Goal: Information Seeking & Learning: Learn about a topic

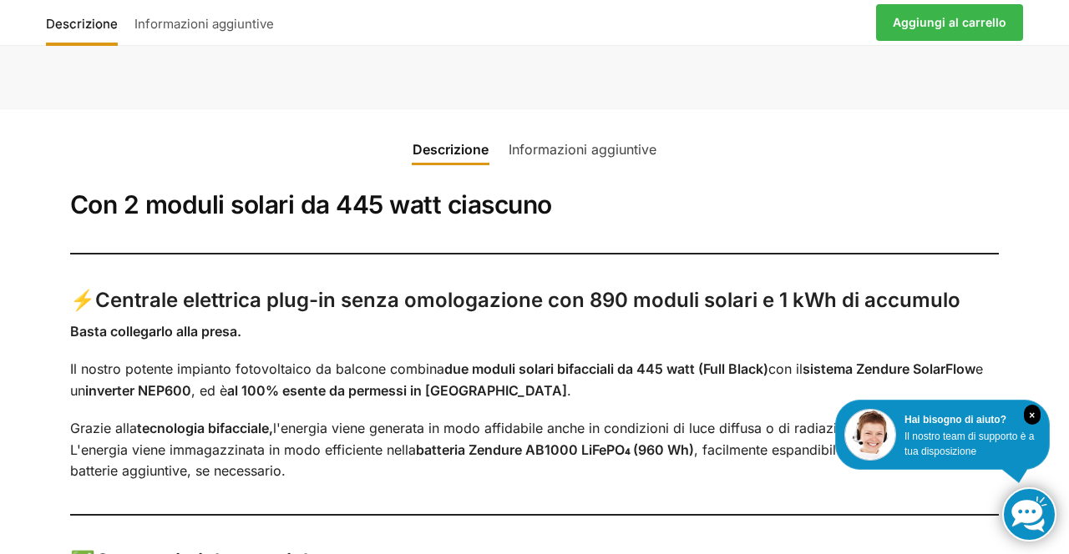
scroll to position [975, 0]
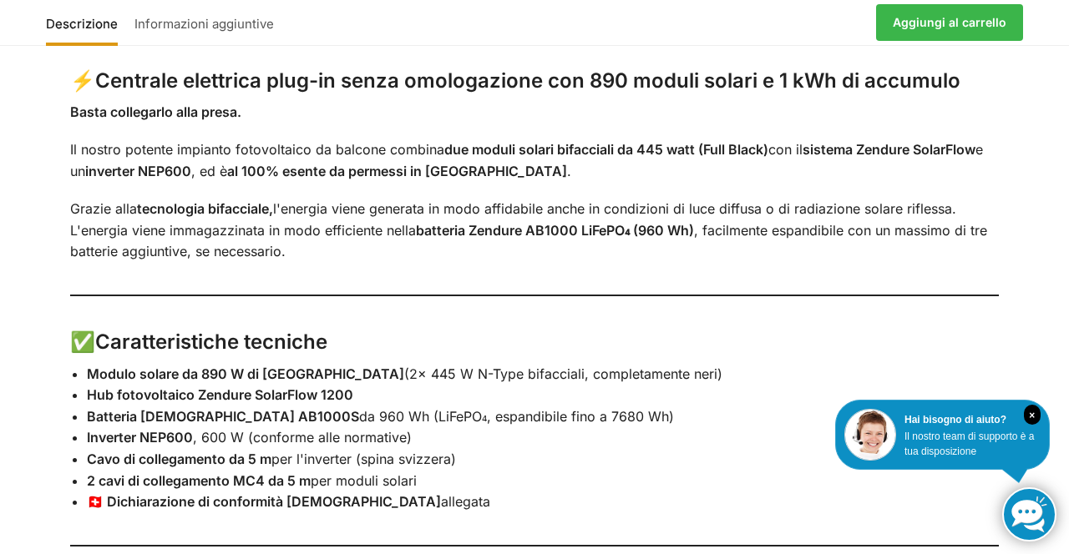
scroll to position [1206, 0]
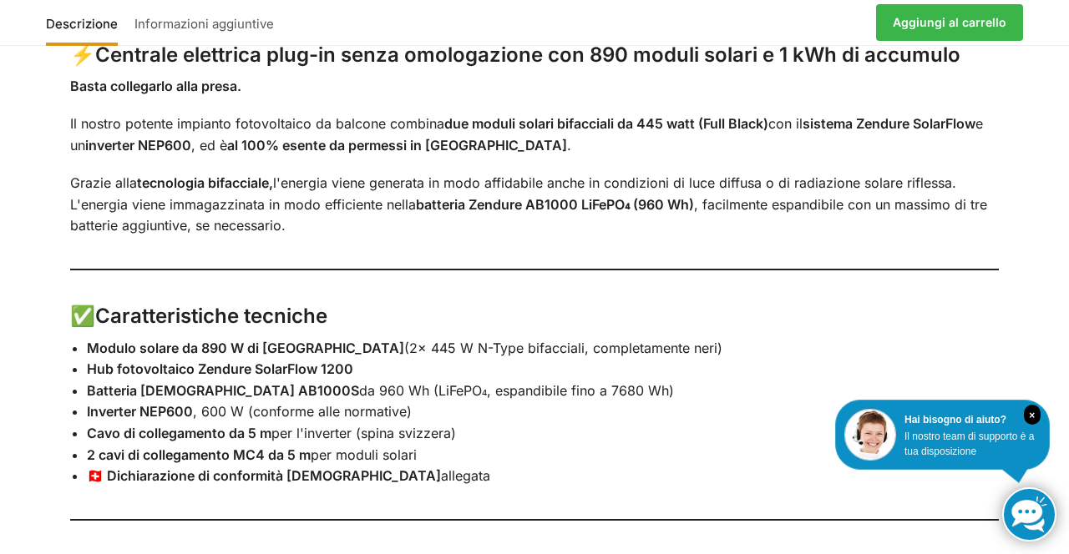
click at [1059, 393] on div "Descrizione Informazioni aggiuntive Con 2 moduli solari da 445 watt ciascuno ⚡ …" at bounding box center [534, 379] width 1069 height 1032
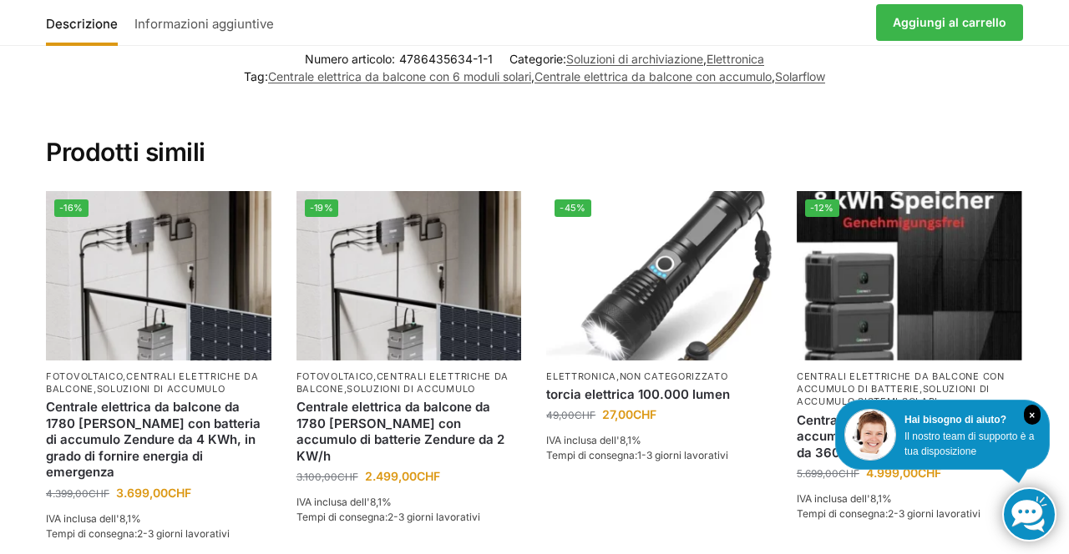
scroll to position [2080, 0]
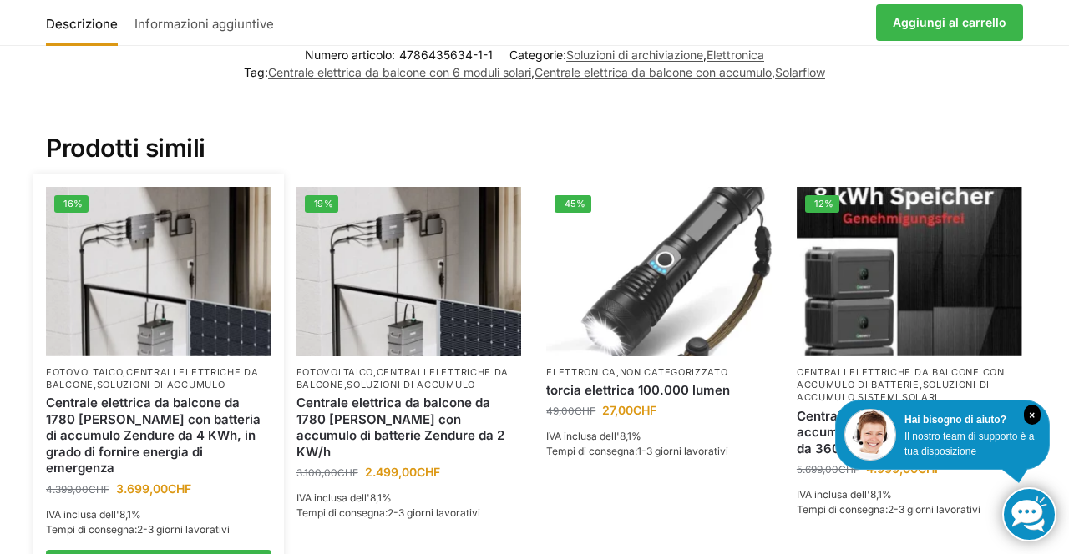
click at [170, 379] on font "soluzioni di accumulo" at bounding box center [161, 385] width 129 height 12
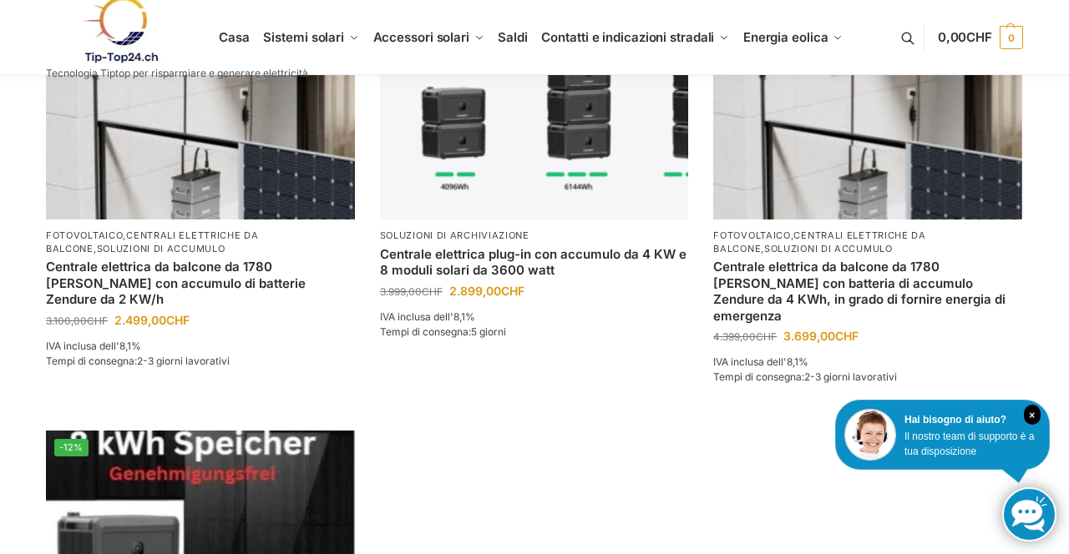
scroll to position [1413, 0]
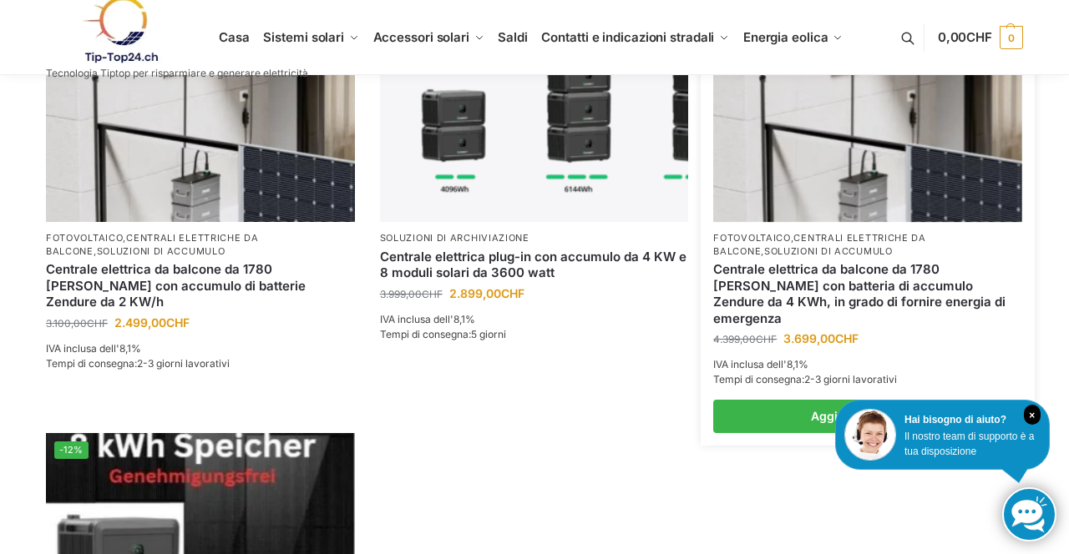
click at [883, 222] on img at bounding box center [867, 106] width 309 height 231
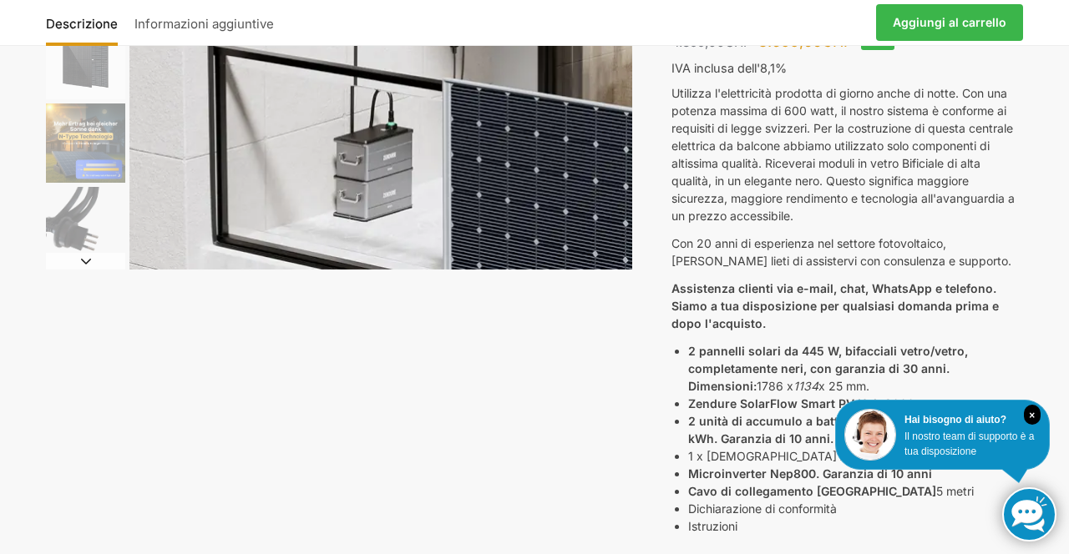
scroll to position [362, 0]
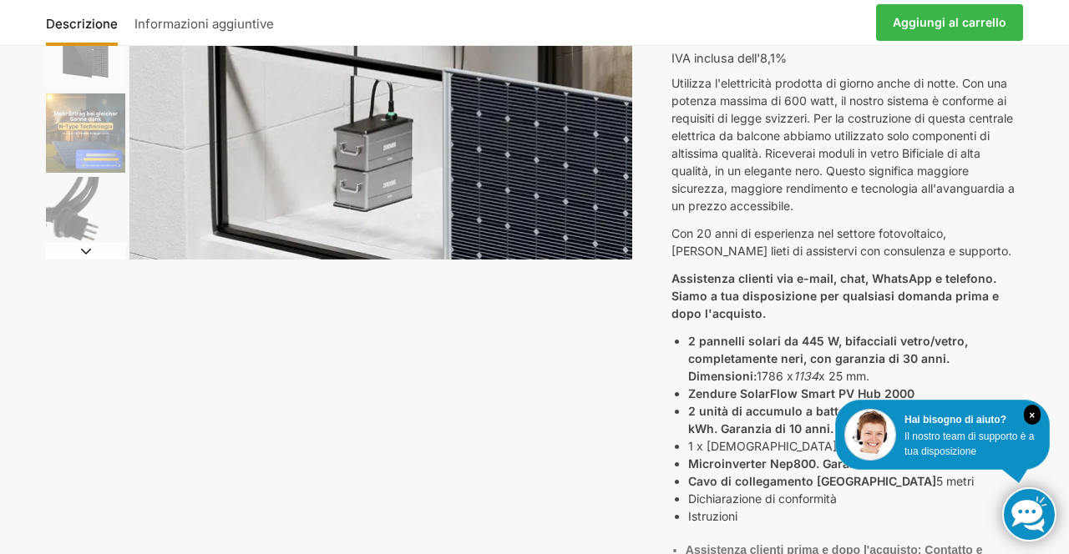
click at [1053, 289] on div "Descrizione Informazioni aggiuntive 4.399,00 CHF Ursprünglicher Preis war: 4.39…" at bounding box center [534, 362] width 1047 height 1210
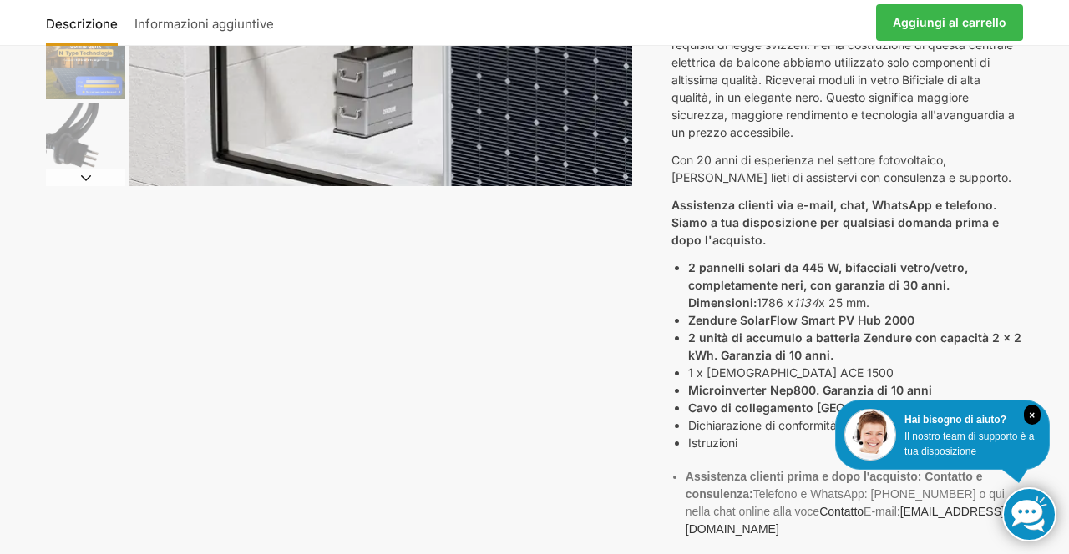
scroll to position [489, 0]
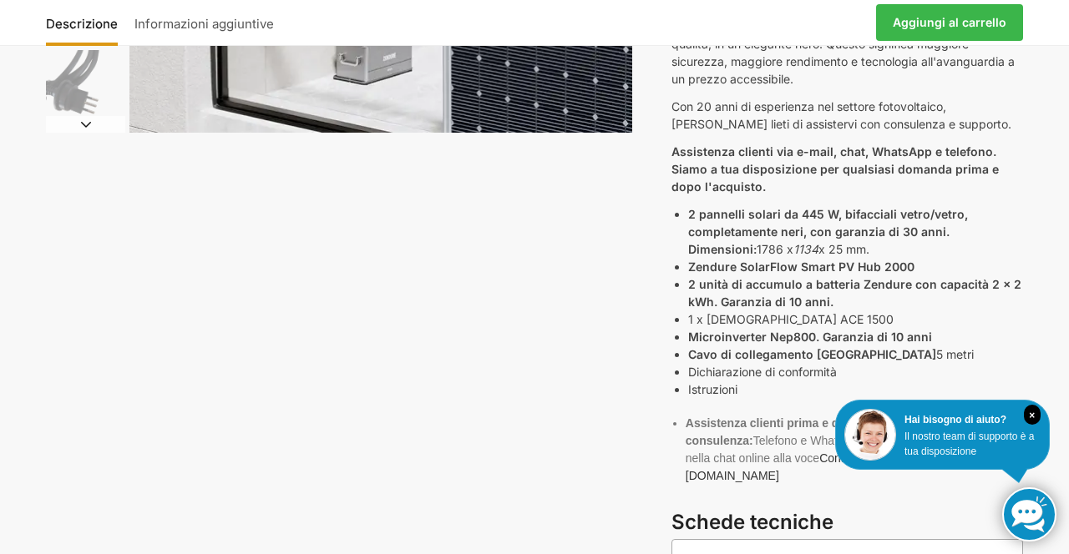
click at [1051, 225] on div "Descrizione Informazioni aggiuntive 4.399,00 CHF Ursprünglicher Preis war: 4.39…" at bounding box center [534, 235] width 1047 height 1210
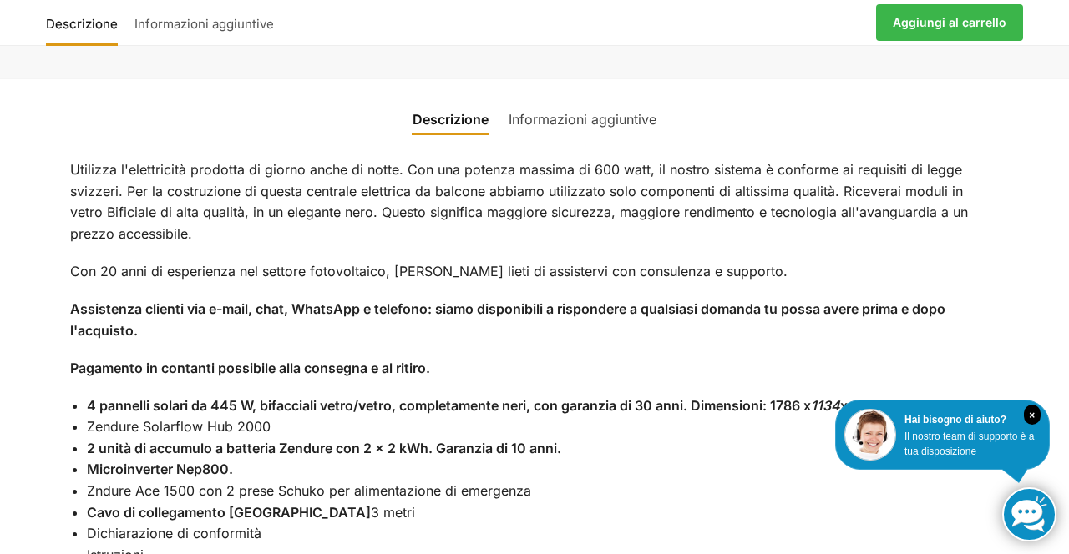
scroll to position [1328, 0]
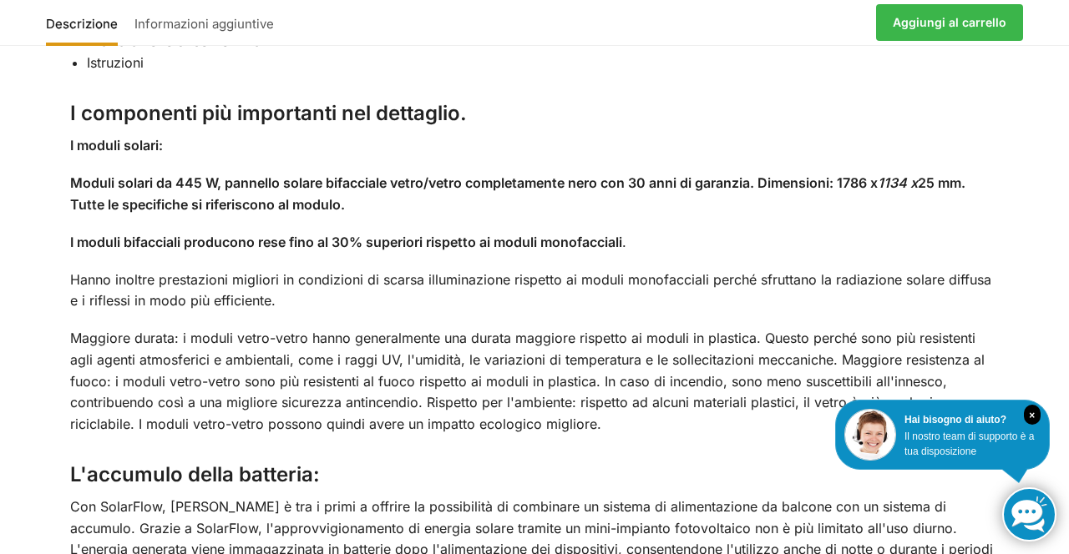
scroll to position [1796, 0]
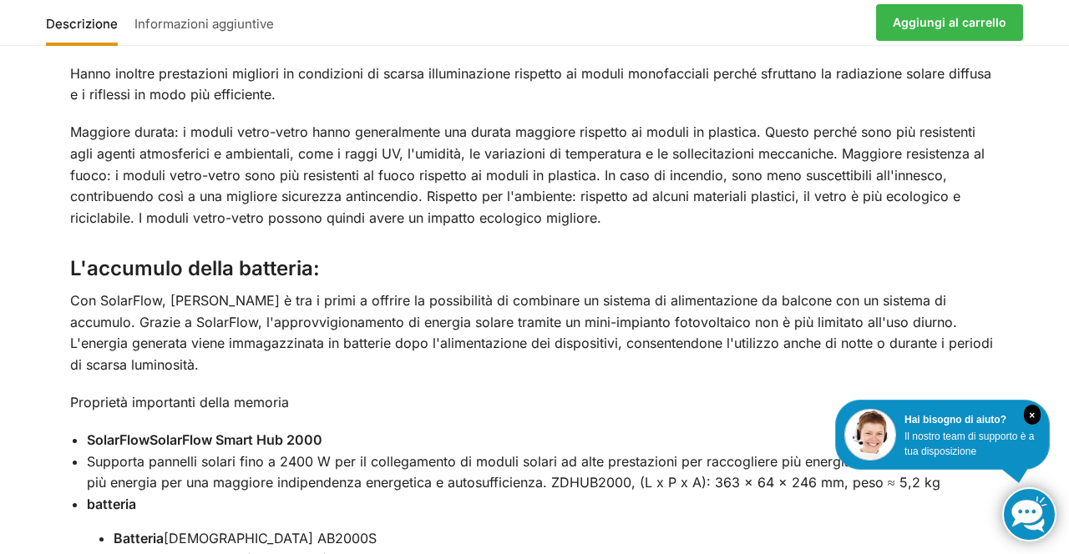
scroll to position [1992, 0]
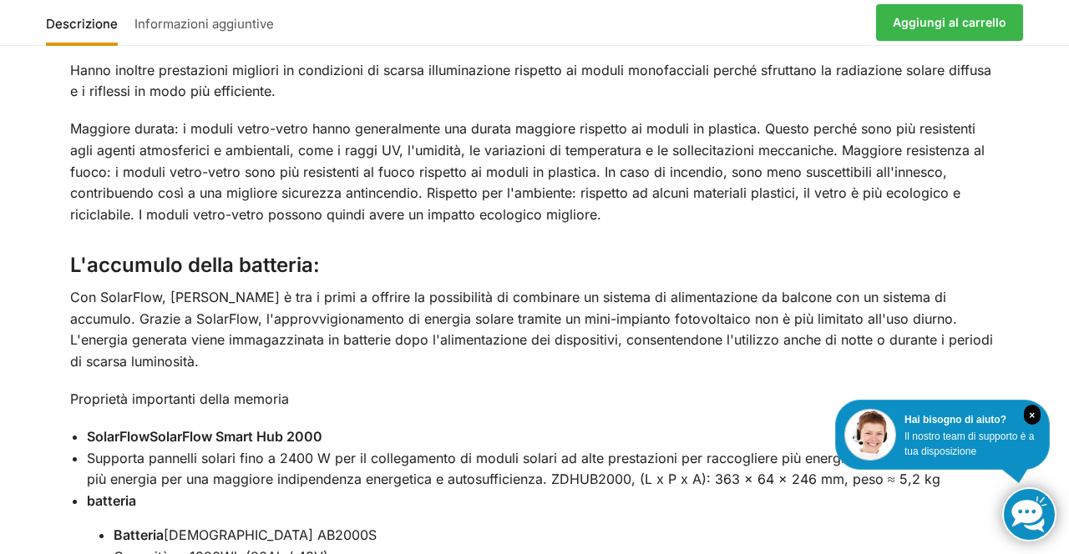
click at [1068, 382] on div "Descrizione Informazioni aggiuntive Utilizza l'elettricità prodotta di giorno a…" at bounding box center [534, 510] width 1069 height 2269
click at [1045, 368] on div "Descrizione Informazioni aggiuntive Utilizza l'elettricità prodotta di giorno a…" at bounding box center [534, 510] width 1069 height 2269
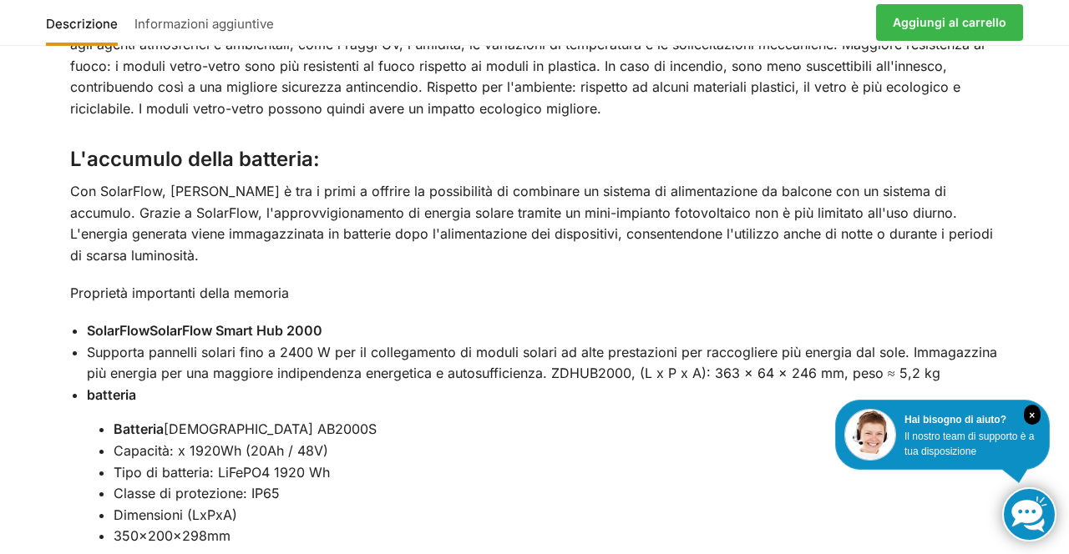
scroll to position [2100, 0]
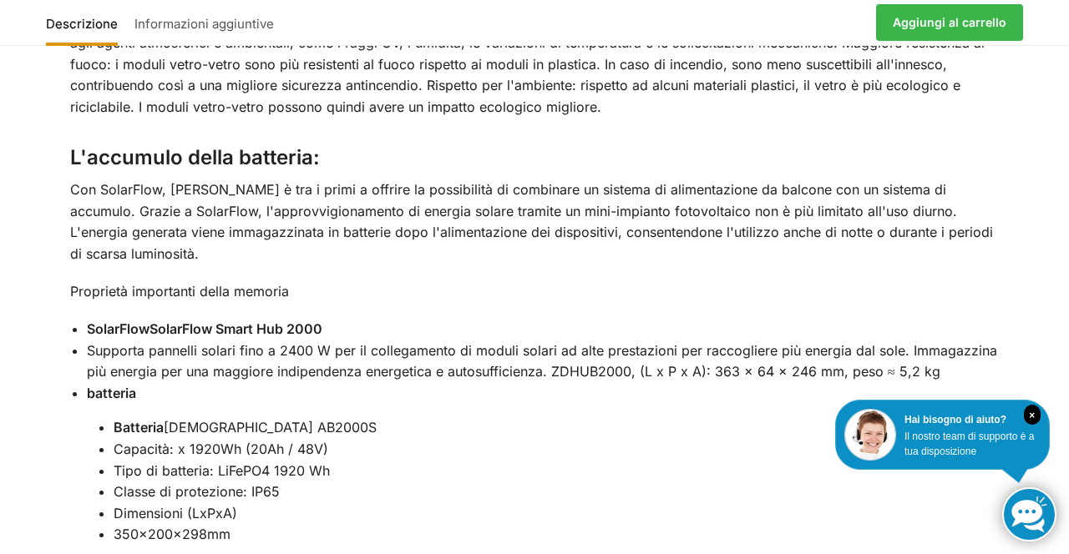
click at [1052, 332] on div "Descrizione Informazioni aggiuntive Utilizza l'elettricità prodotta di giorno a…" at bounding box center [534, 403] width 1069 height 2269
click at [1048, 322] on div "Descrizione Informazioni aggiuntive Utilizza l'elettricità prodotta di giorno a…" at bounding box center [534, 403] width 1069 height 2269
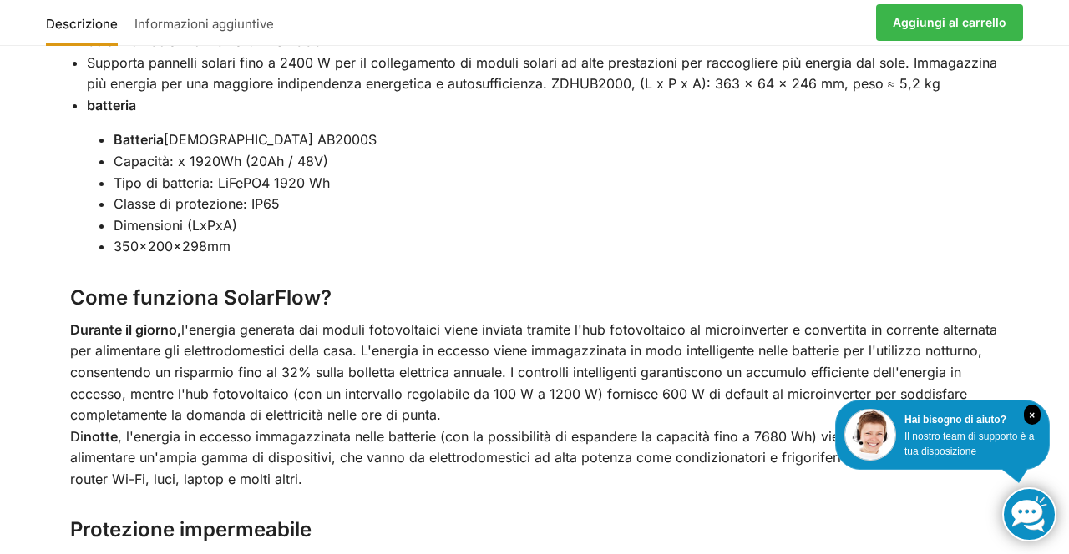
scroll to position [2389, 0]
click at [1051, 352] on div "Descrizione Informazioni aggiuntive Utilizza l'elettricità prodotta di giorno a…" at bounding box center [534, 113] width 1069 height 2269
click at [1058, 291] on div "Descrizione Informazioni aggiuntive Utilizza l'elettricità prodotta di giorno a…" at bounding box center [534, 113] width 1069 height 2269
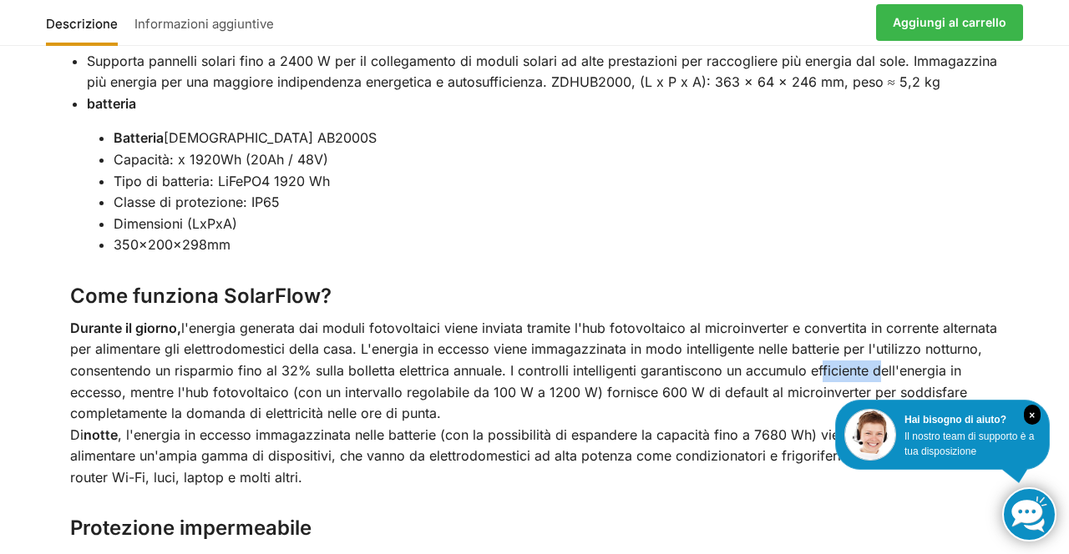
click at [1035, 225] on div "Descrizione Informazioni aggiuntive Utilizza l'elettricità prodotta di giorno a…" at bounding box center [534, 113] width 1069 height 2269
click at [1045, 260] on div "Descrizione Informazioni aggiuntive Utilizza l'elettricità prodotta di giorno a…" at bounding box center [534, 113] width 1069 height 2269
click at [1068, 369] on div "Descrizione Informazioni aggiuntive Utilizza l'elettricità prodotta di giorno a…" at bounding box center [534, 113] width 1069 height 2269
click at [1036, 254] on div "Descrizione Informazioni aggiuntive Utilizza l'elettricità prodotta di giorno a…" at bounding box center [534, 113] width 1069 height 2269
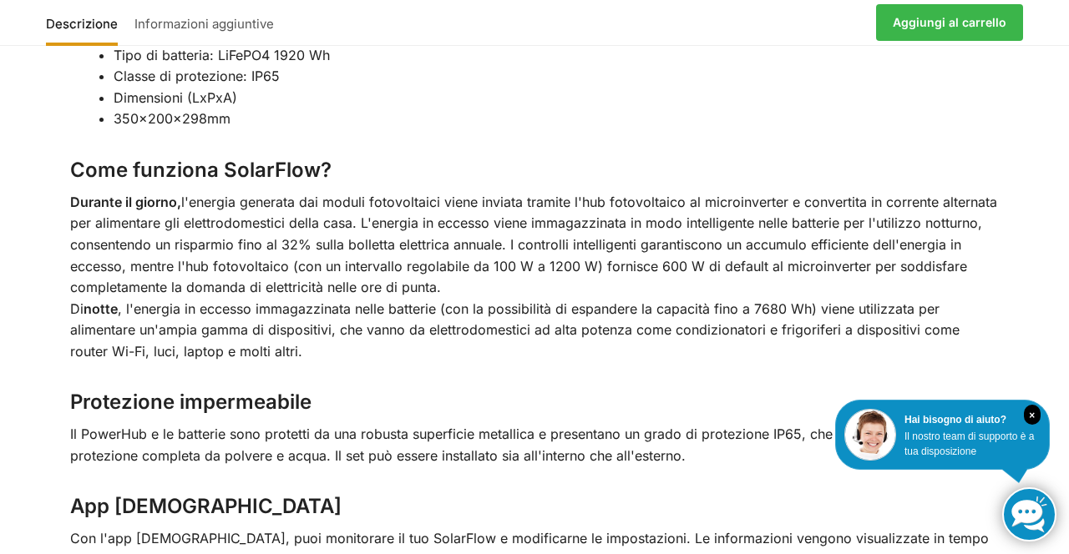
scroll to position [2532, 0]
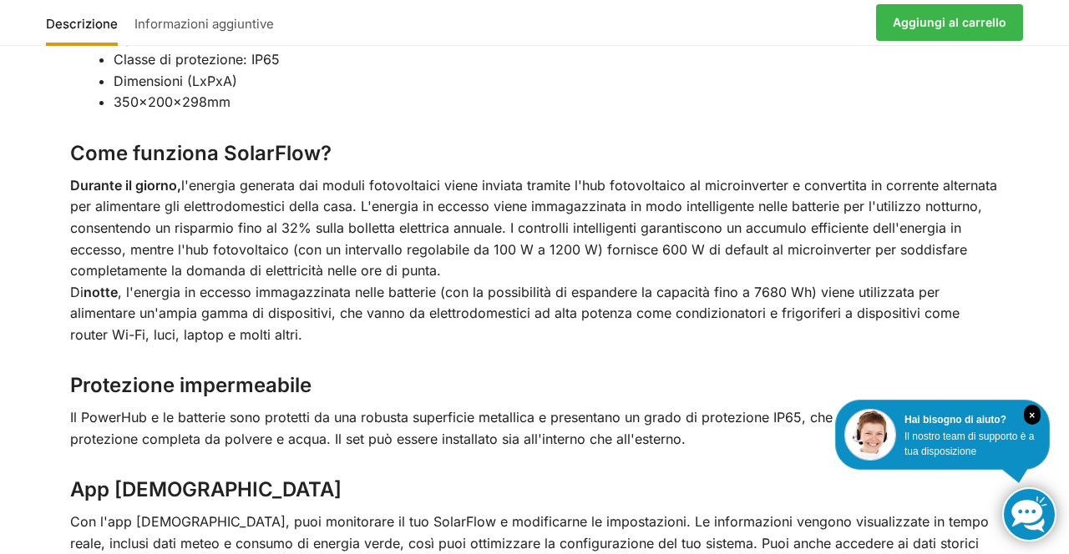
click at [258, 245] on font "l'energia generata dai moduli fotovoltaici viene inviata tramite l'hub fotovolt…" at bounding box center [533, 228] width 927 height 102
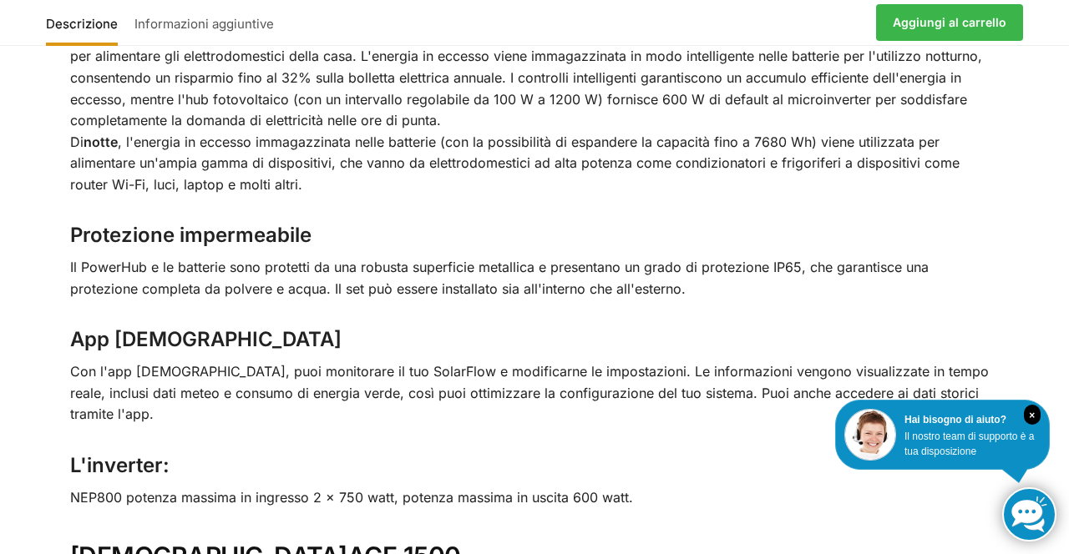
scroll to position [2702, 0]
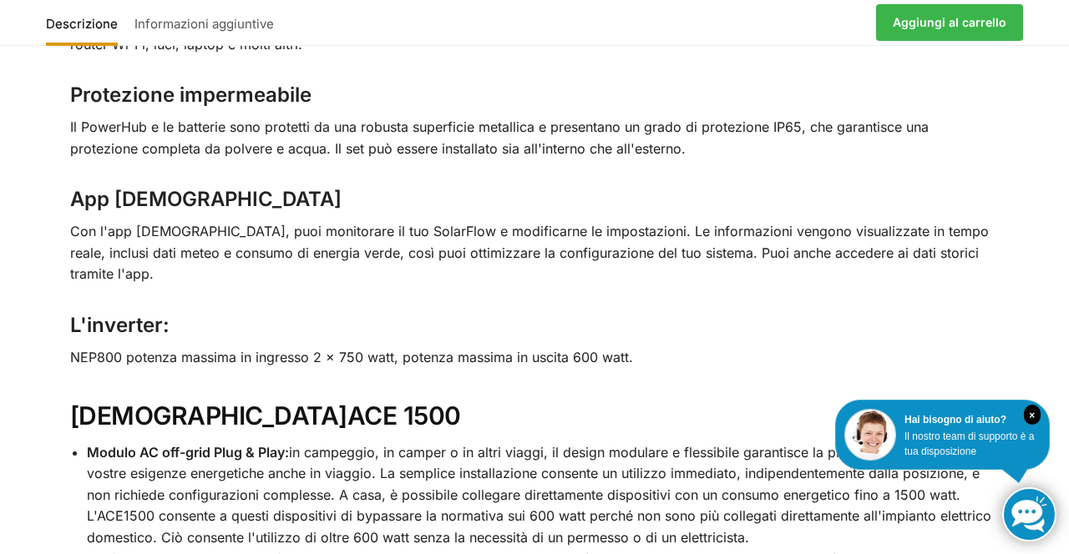
scroll to position [2823, 0]
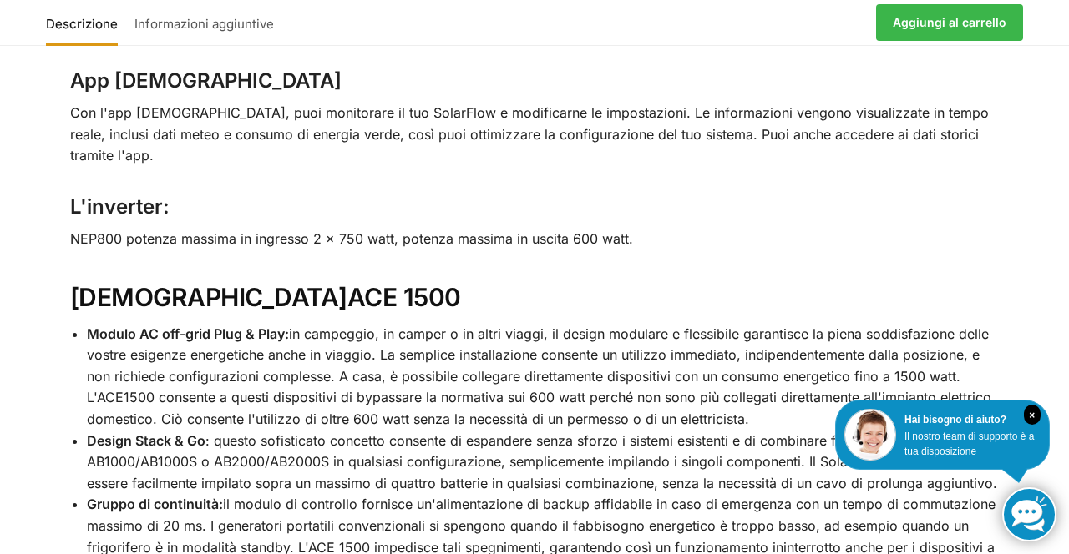
scroll to position [2942, 0]
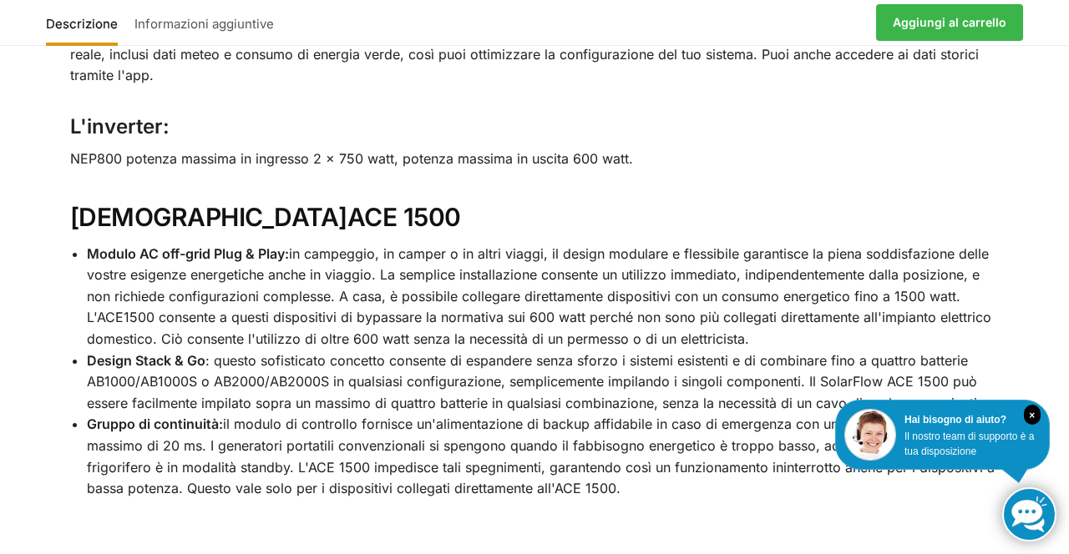
scroll to position [3029, 0]
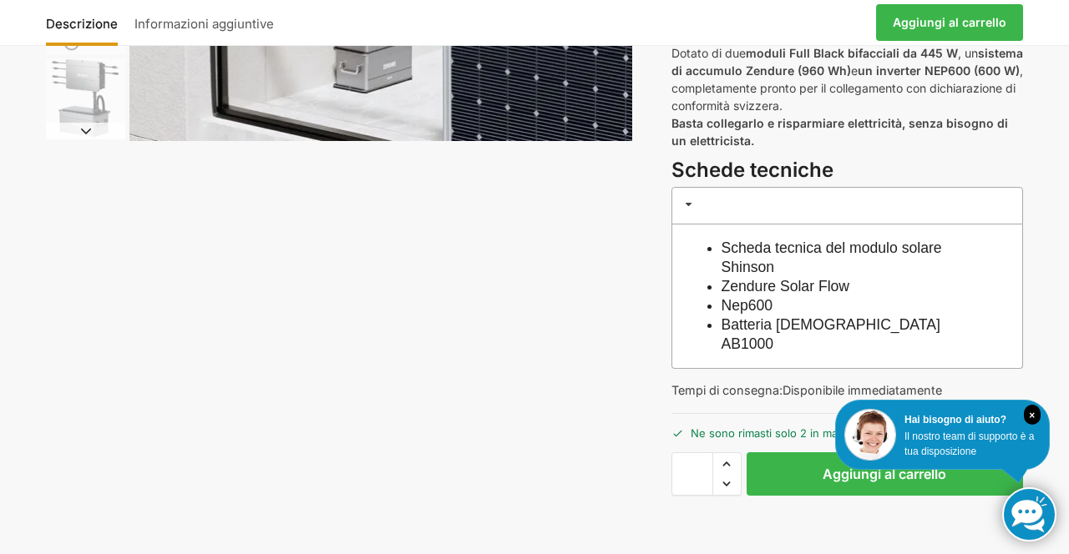
scroll to position [482, 0]
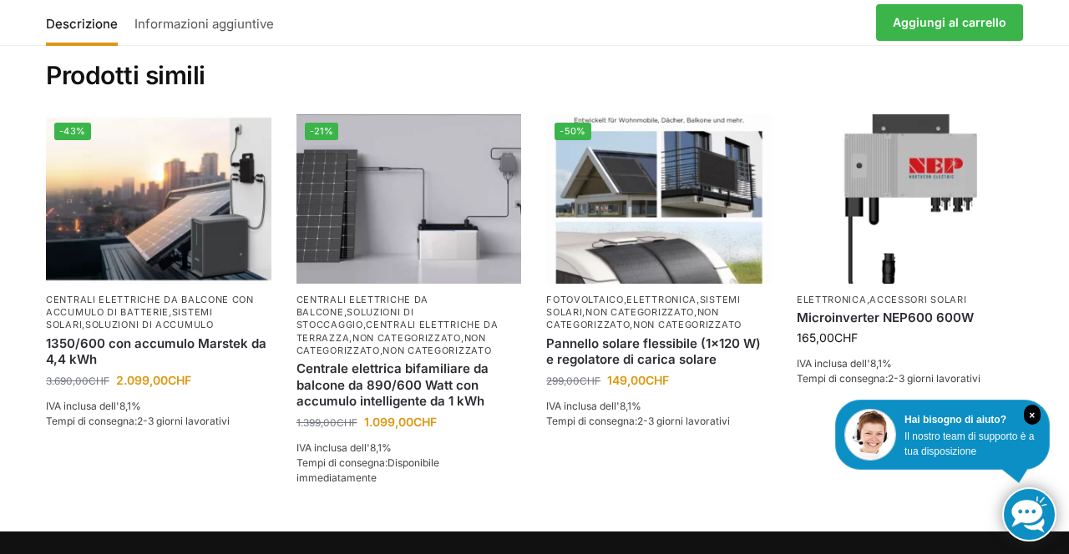
scroll to position [2291, 0]
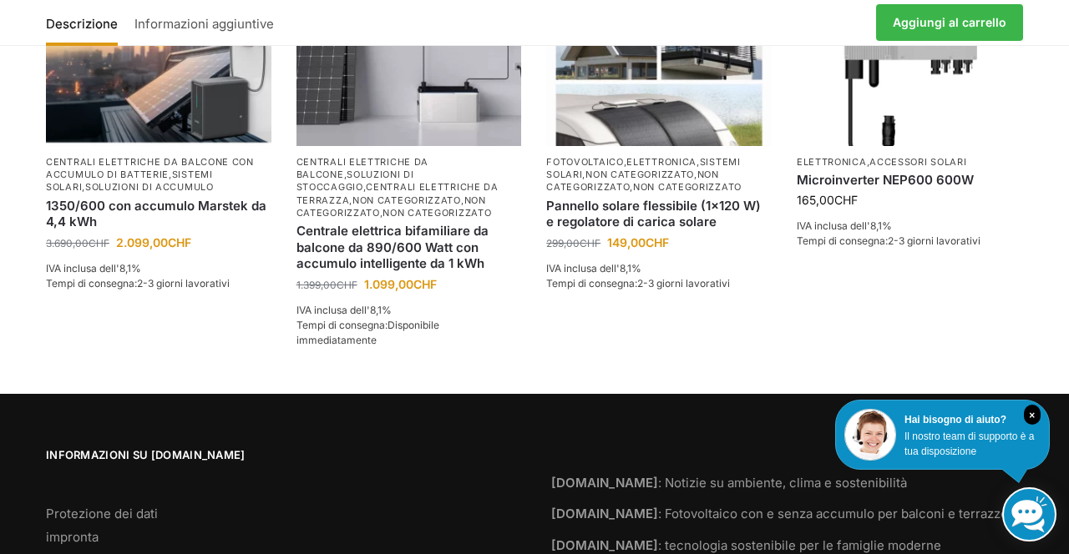
click at [1027, 542] on link at bounding box center [1029, 515] width 54 height 54
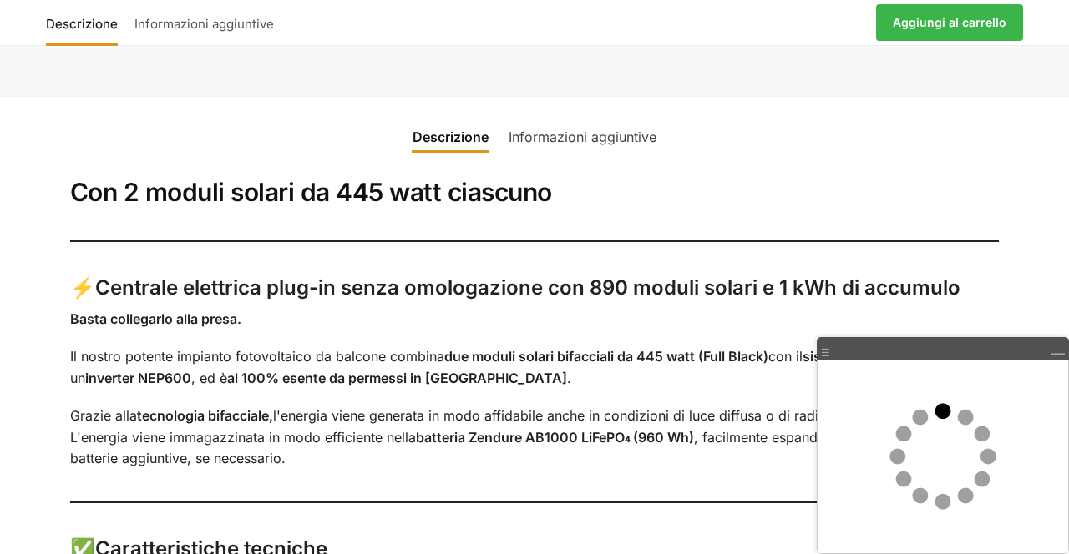
scroll to position [972, 0]
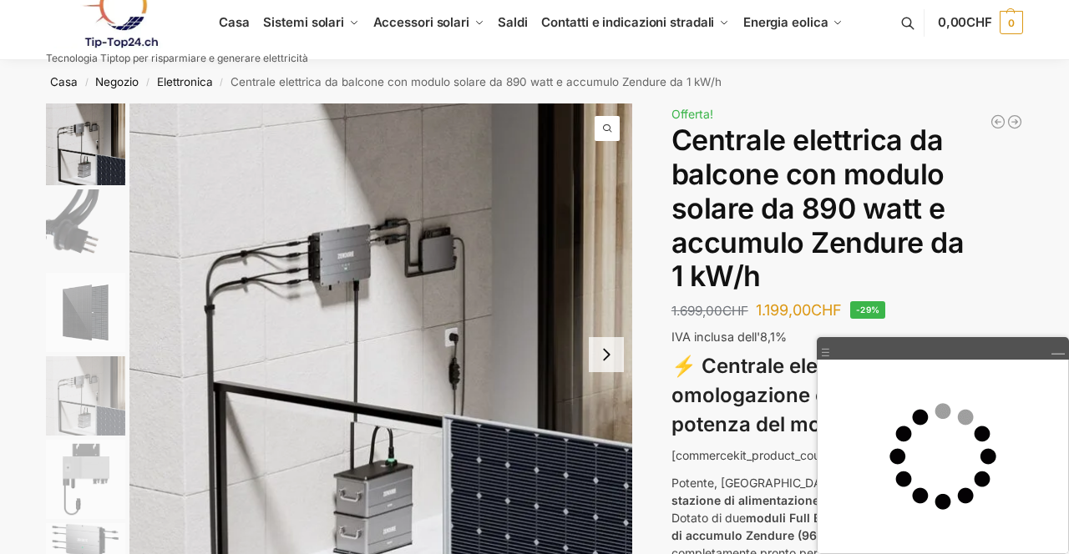
scroll to position [0, 0]
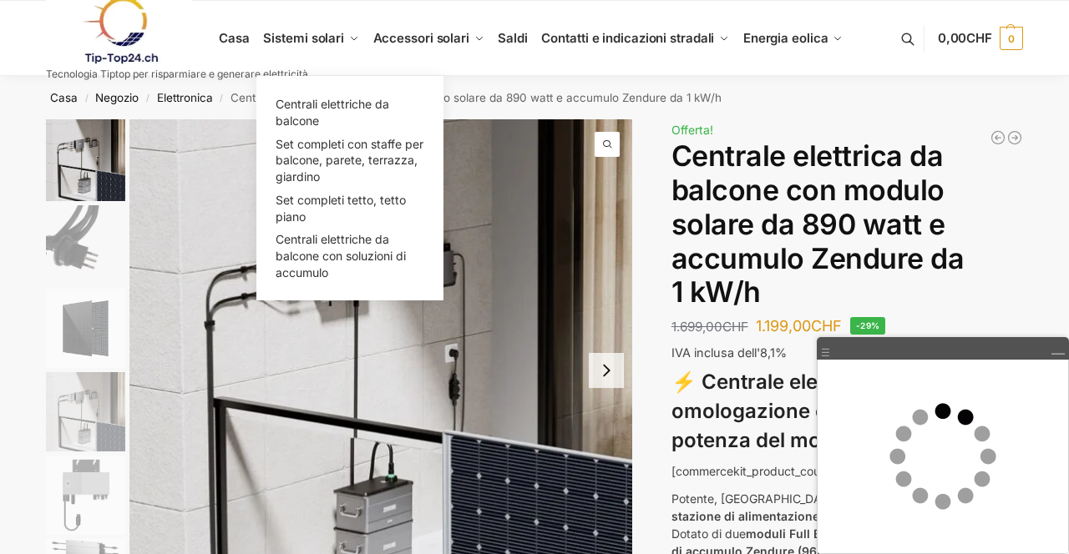
click at [327, 43] on font "Sistemi solari" at bounding box center [303, 38] width 81 height 16
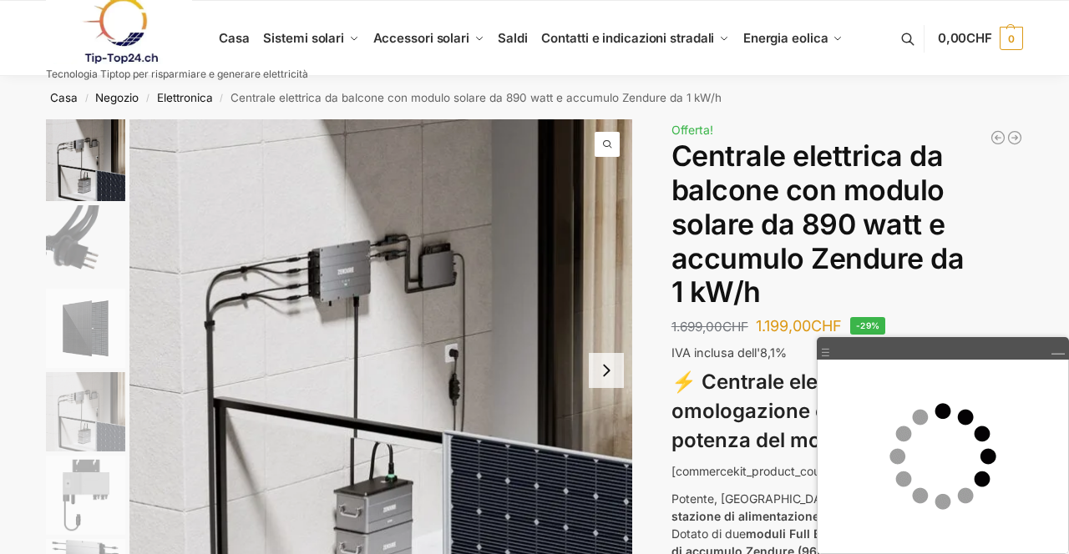
click at [240, 36] on link at bounding box center [177, 31] width 262 height 68
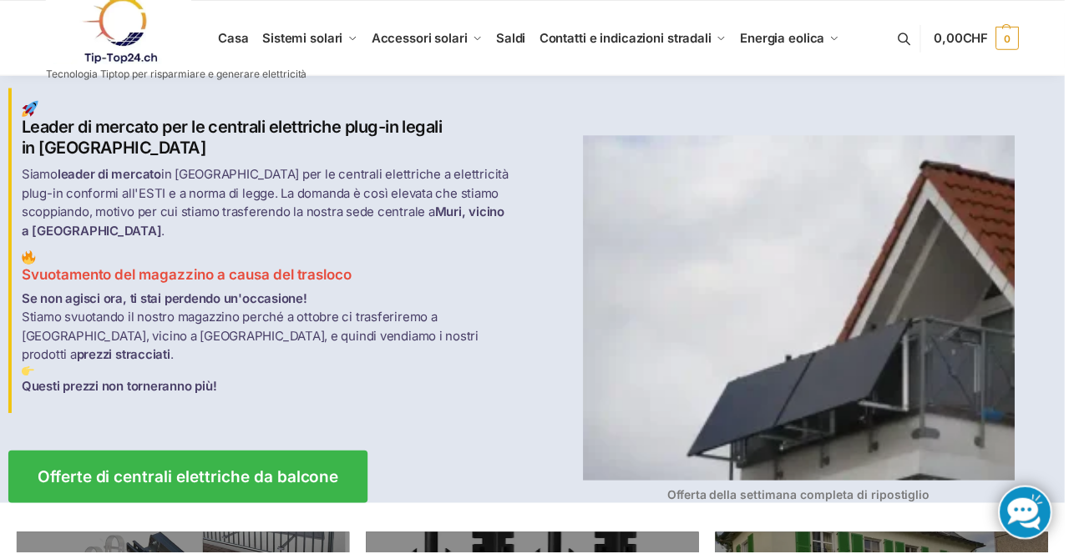
click at [585, 185] on img at bounding box center [801, 309] width 433 height 346
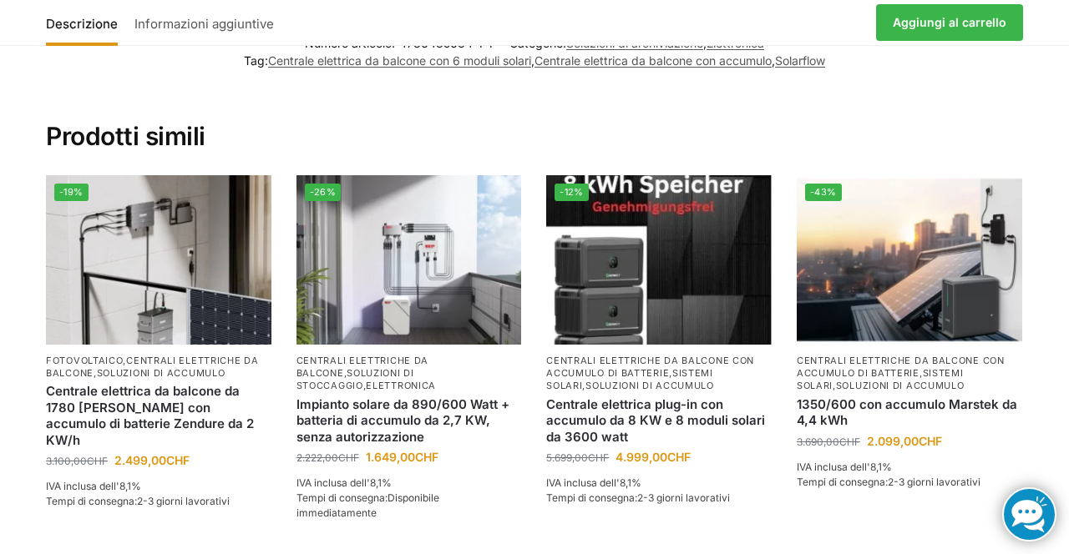
scroll to position [2090, 0]
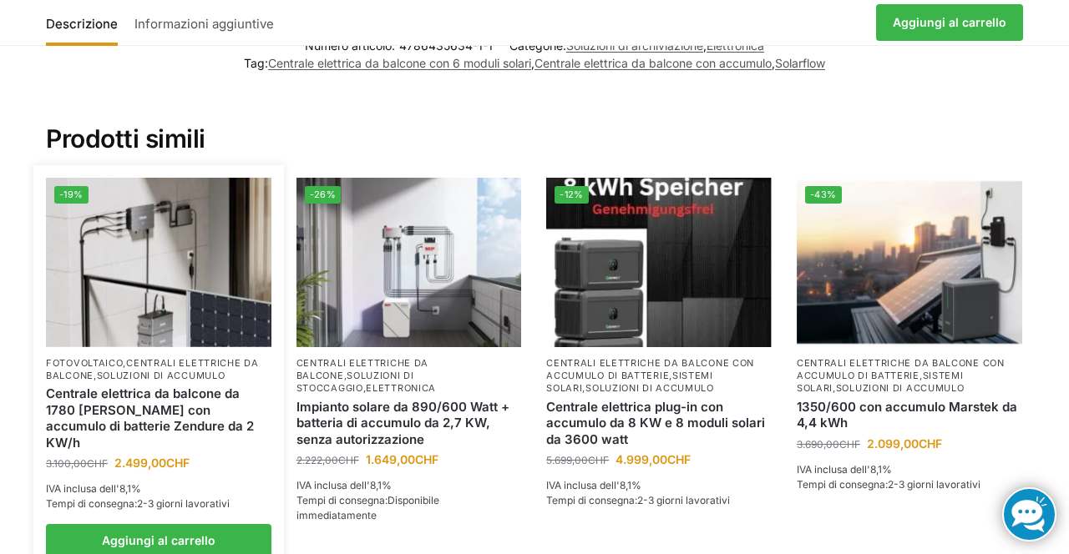
click at [164, 300] on img at bounding box center [158, 262] width 225 height 169
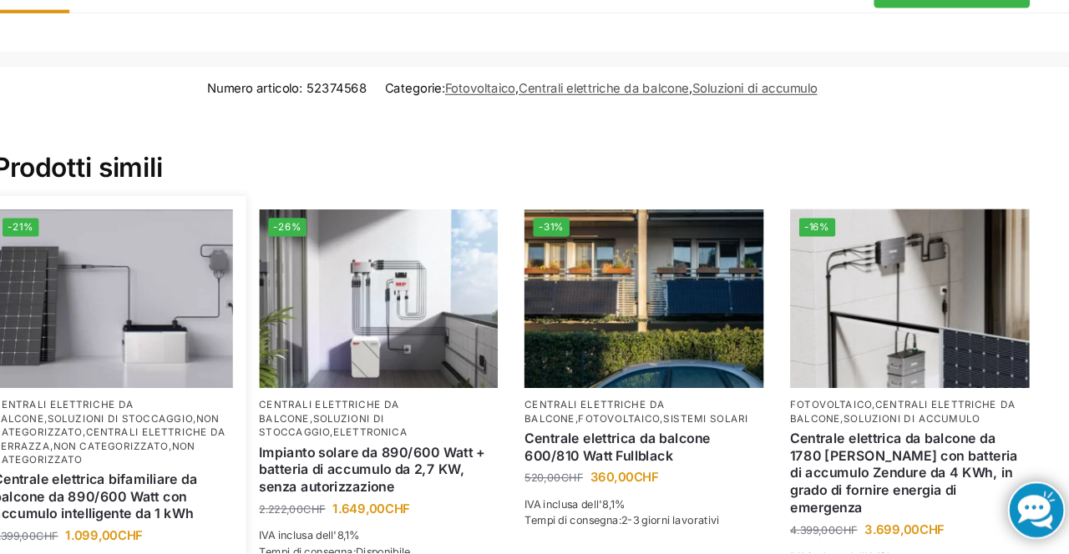
scroll to position [3698, 0]
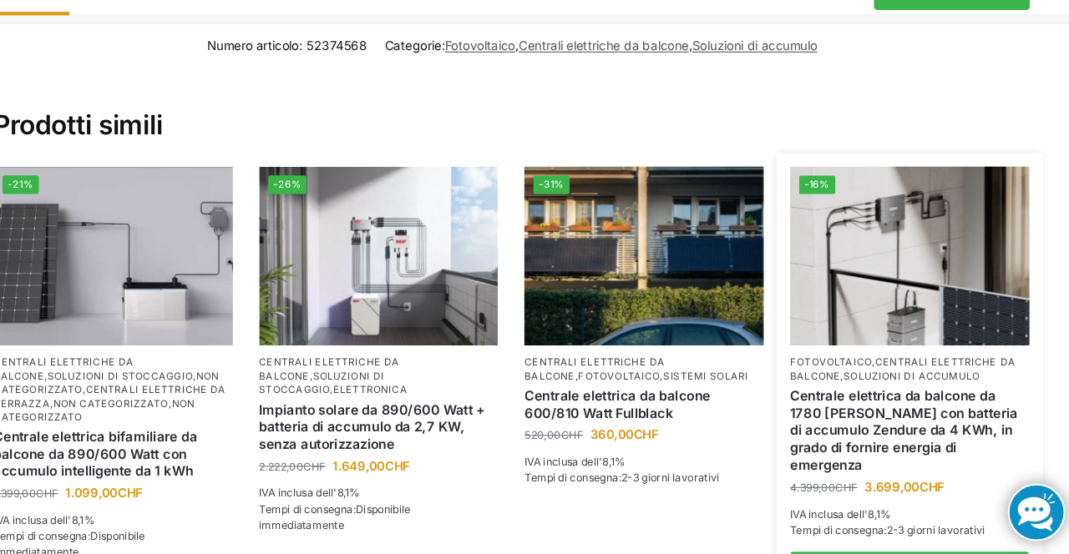
click at [925, 264] on img at bounding box center [908, 273] width 225 height 169
click at [936, 367] on font "centrali elettriche da balcone" at bounding box center [902, 379] width 213 height 24
click at [927, 322] on li "-16% Fotovoltaico , centrali elettriche da balcone , soluzioni di accumulo Cent…" at bounding box center [909, 387] width 250 height 397
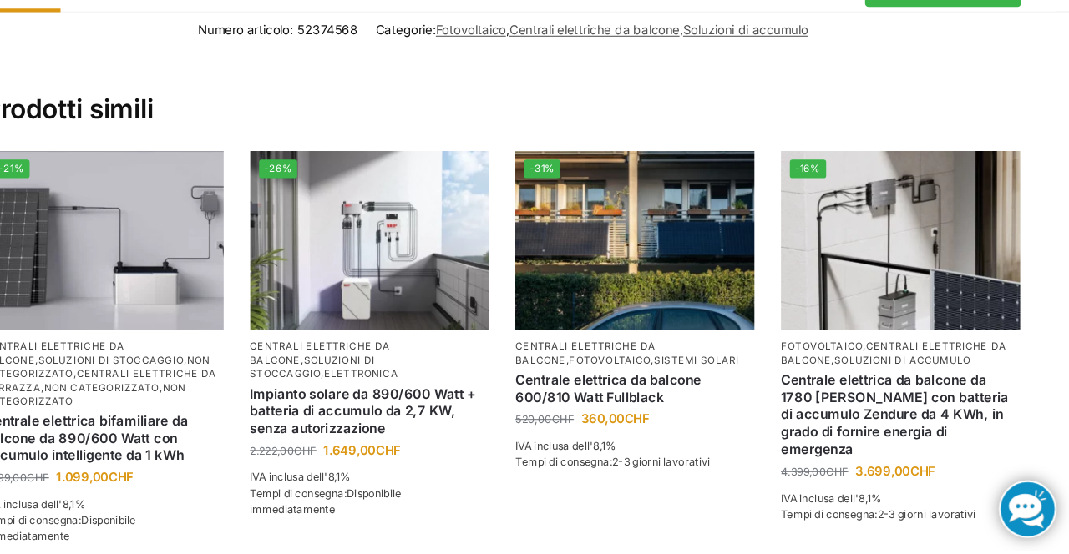
scroll to position [3713, 0]
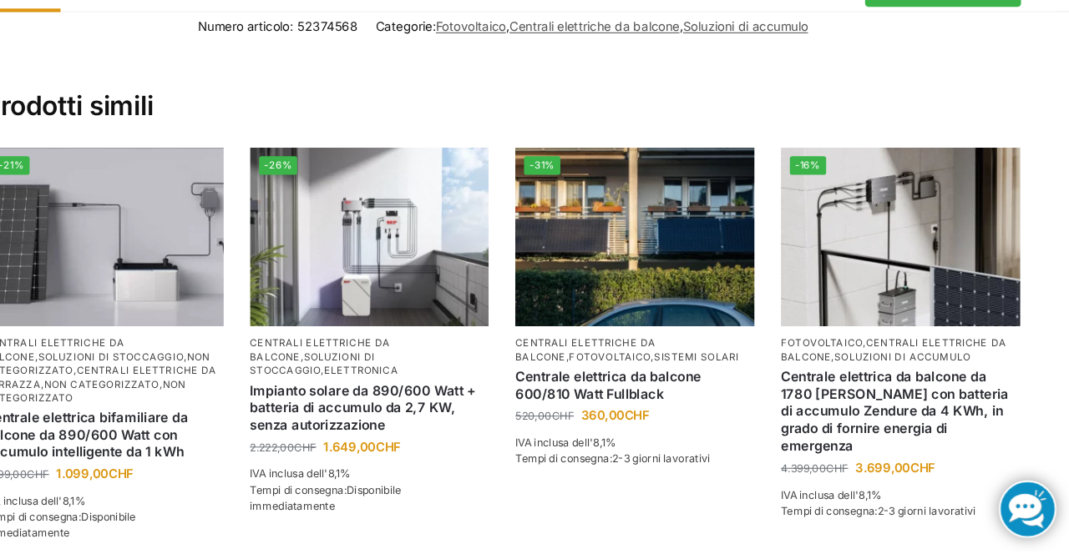
click at [936, 301] on li "-16% Fotovoltaico , centrali elettriche da balcone , soluzioni di accumulo Cent…" at bounding box center [909, 372] width 250 height 397
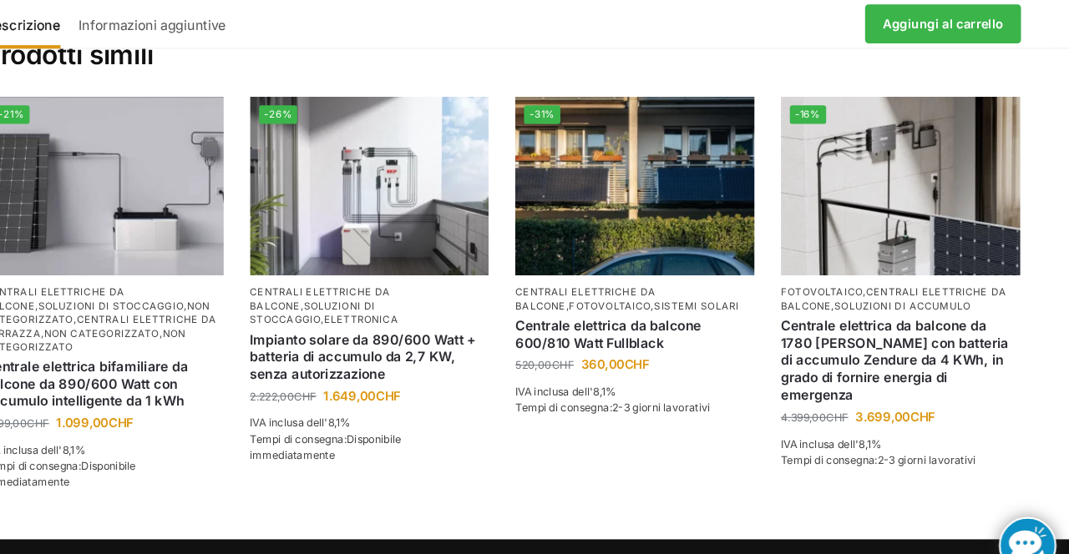
scroll to position [3791, 0]
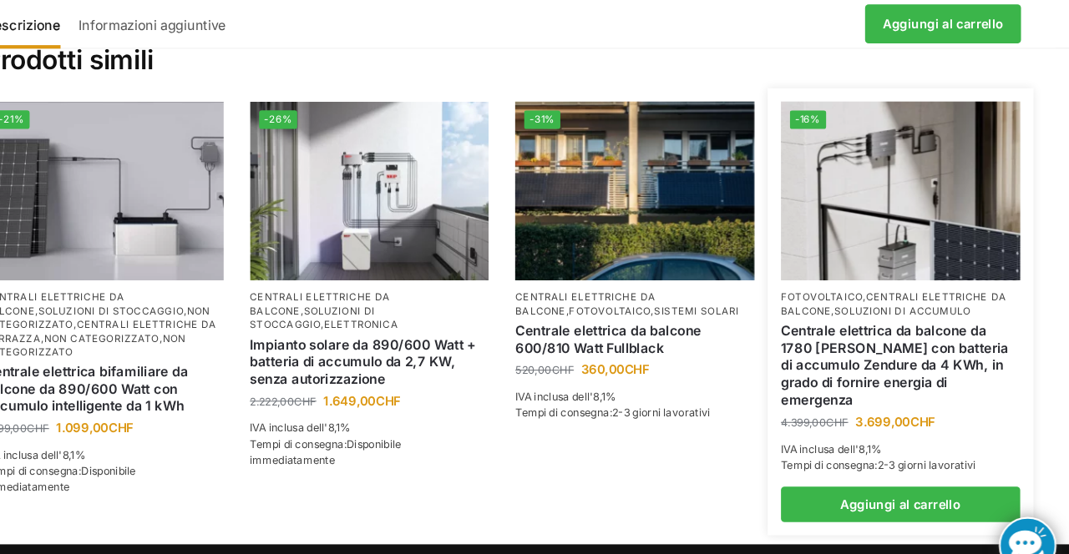
click at [933, 220] on img at bounding box center [908, 180] width 225 height 169
click at [925, 215] on img at bounding box center [908, 180] width 225 height 169
click at [918, 304] on font "Centrale elettrica da balcone da 1780 [PERSON_NAME] con batteria di accumulo Ze…" at bounding box center [903, 344] width 215 height 81
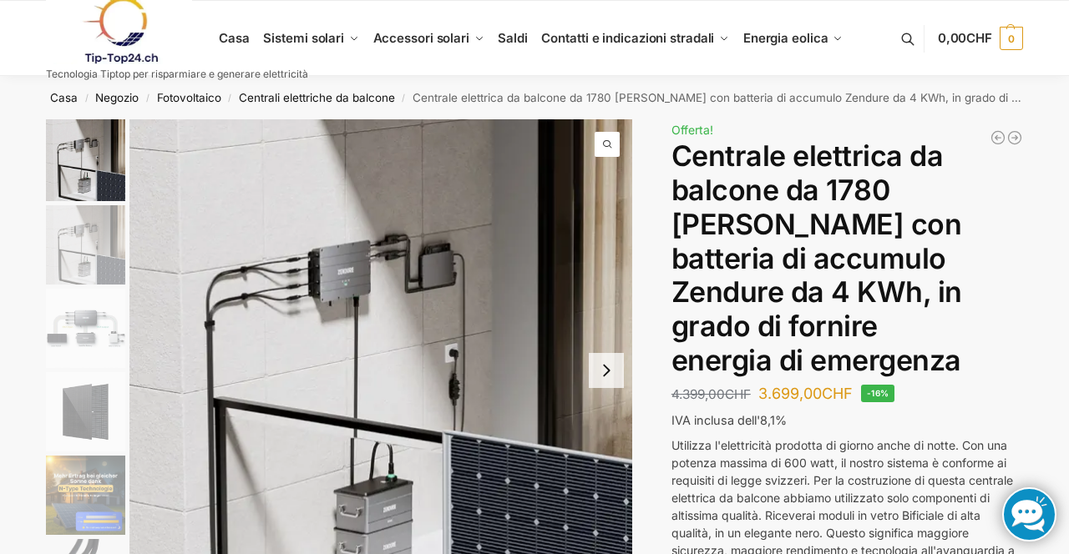
click at [119, 344] on img "3 / 11" at bounding box center [85, 328] width 79 height 79
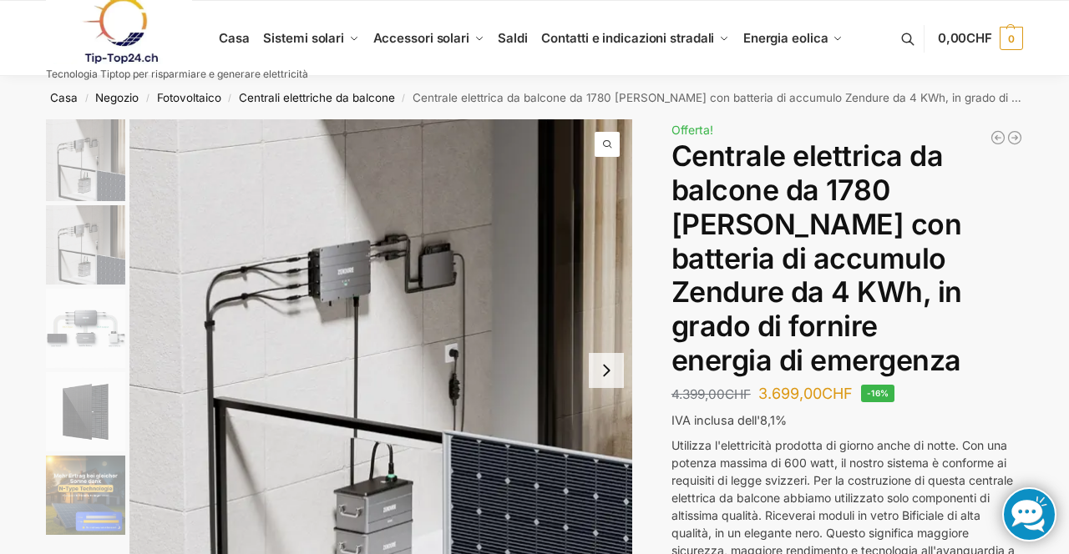
click at [502, 270] on img at bounding box center [380, 370] width 503 height 503
click at [81, 337] on img "3 / 11" at bounding box center [85, 328] width 79 height 79
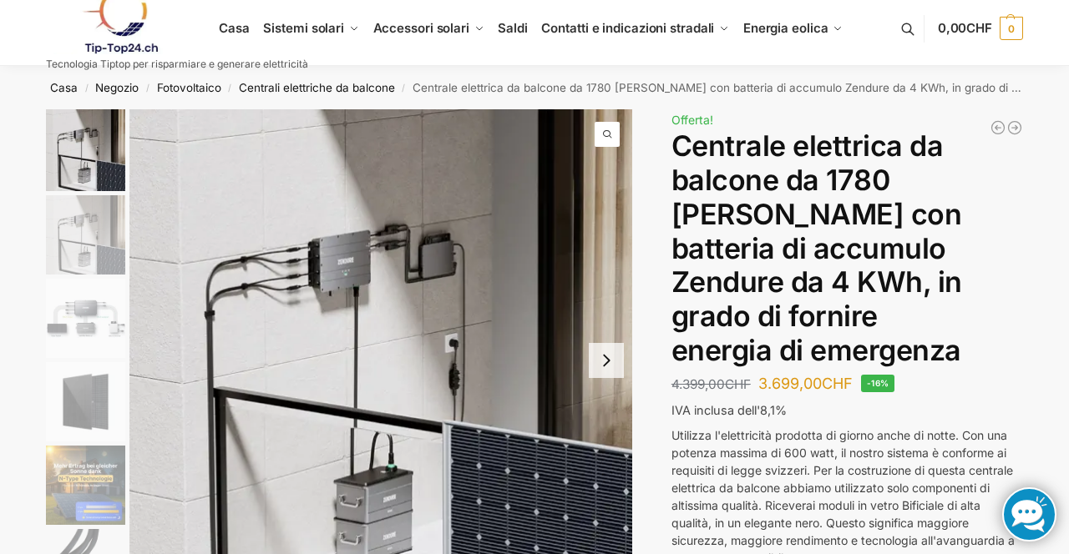
scroll to position [19, 0]
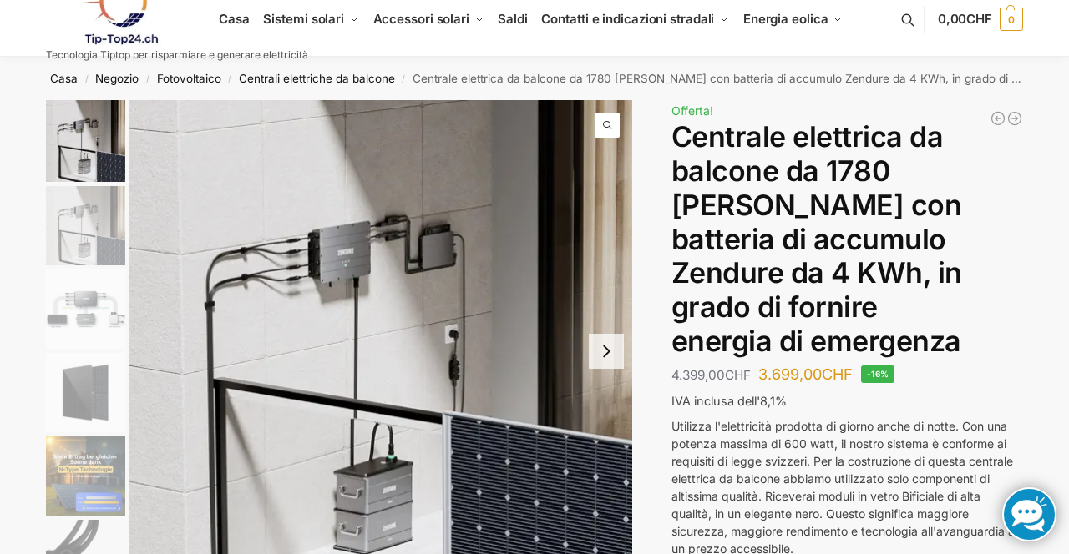
click at [576, 390] on img "1 / 11" at bounding box center [380, 351] width 503 height 503
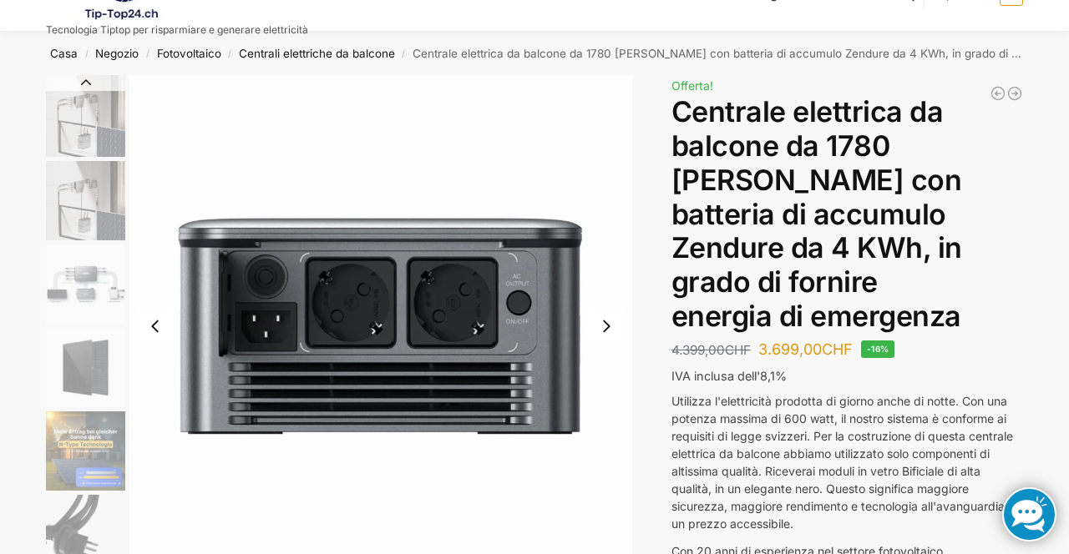
scroll to position [98, 0]
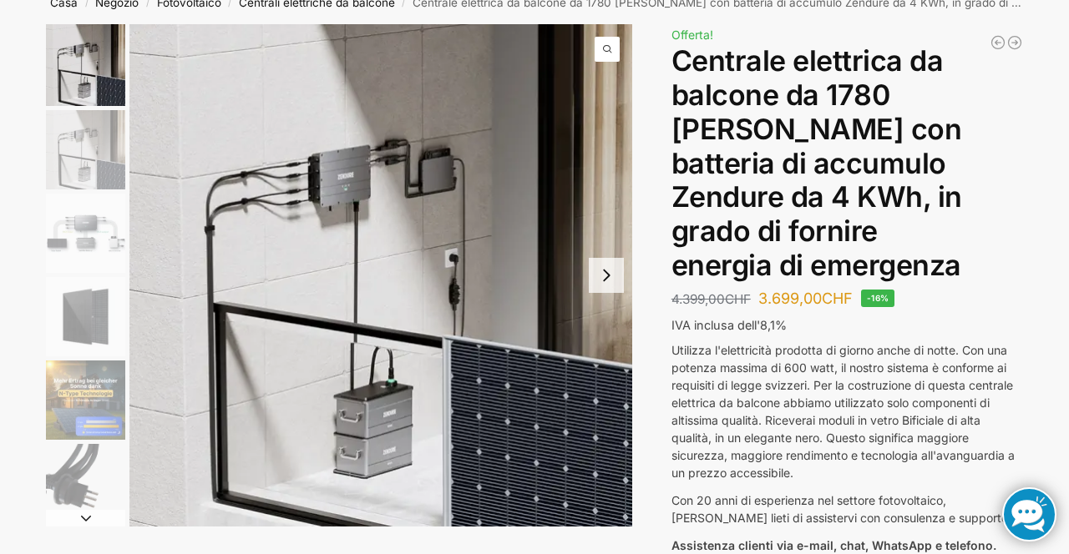
scroll to position [97, 0]
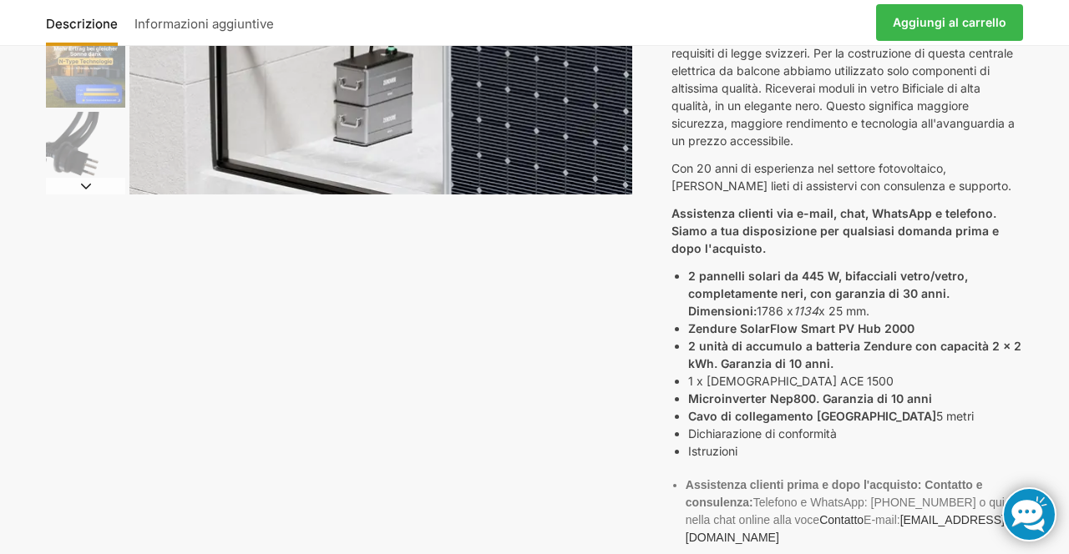
scroll to position [437, 0]
